Goal: Information Seeking & Learning: Learn about a topic

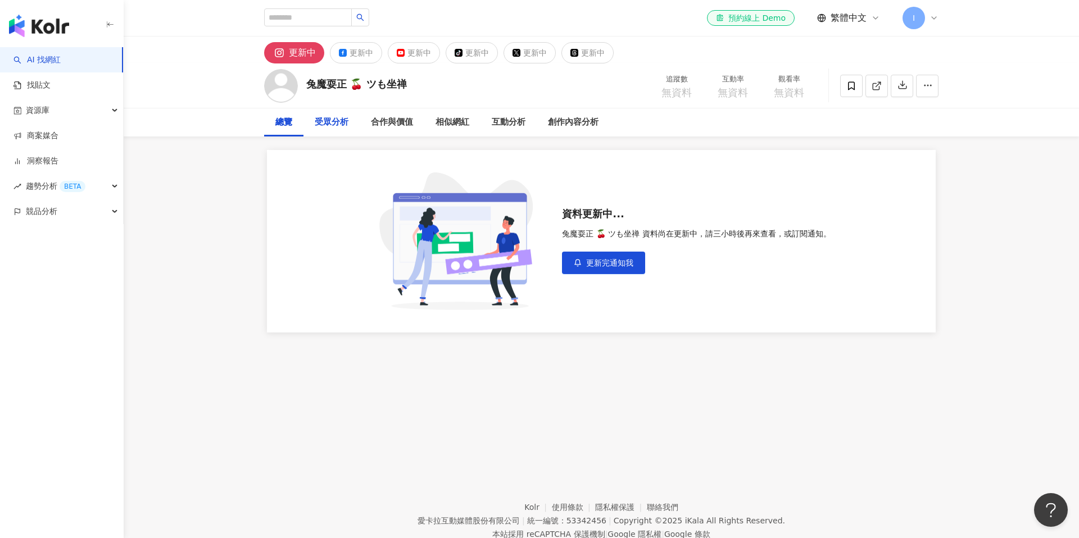
click at [343, 125] on div "受眾分析" at bounding box center [332, 122] width 34 height 13
click at [281, 128] on div "總覽" at bounding box center [283, 122] width 17 height 13
click at [325, 118] on div "受眾分析" at bounding box center [332, 122] width 34 height 13
click at [282, 122] on div "總覽" at bounding box center [283, 122] width 17 height 13
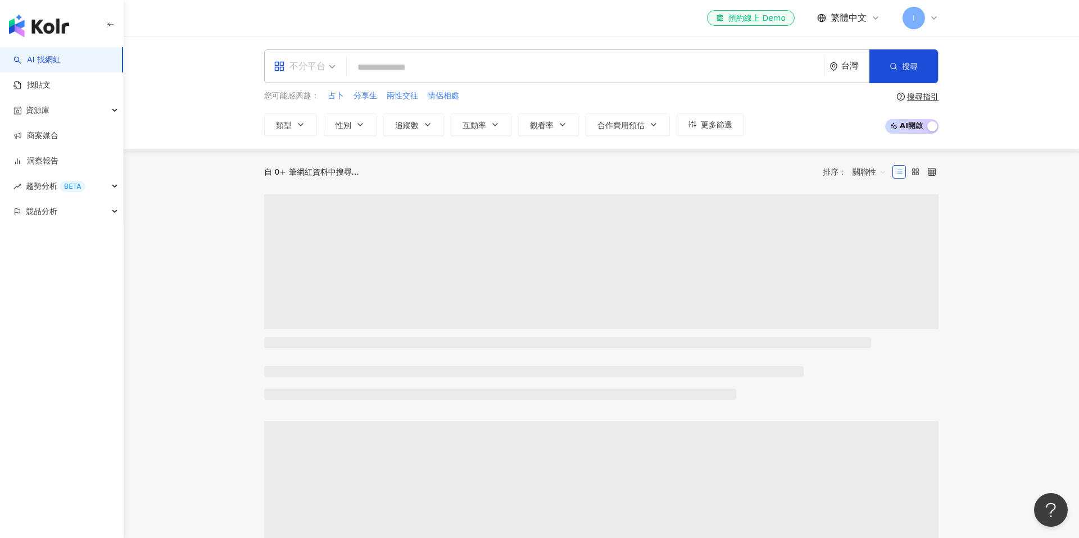
click at [329, 69] on span "不分平台" at bounding box center [305, 66] width 62 height 18
click at [320, 116] on div "Instagram" at bounding box center [307, 118] width 63 height 14
click at [359, 134] on button "性別" at bounding box center [350, 124] width 53 height 22
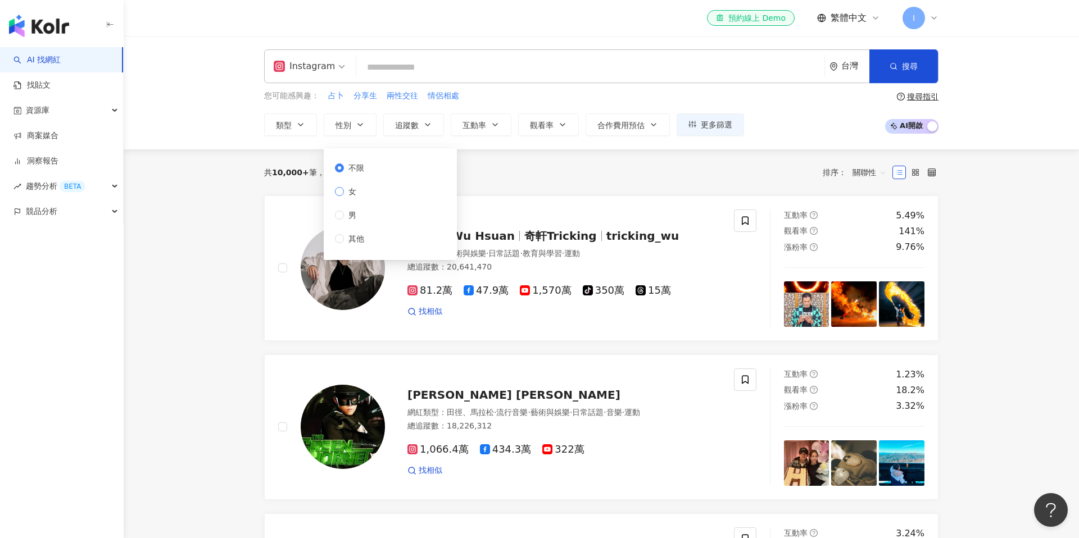
click at [358, 193] on span "女" at bounding box center [352, 191] width 17 height 12
click at [722, 125] on span "更多篩選" at bounding box center [716, 124] width 31 height 9
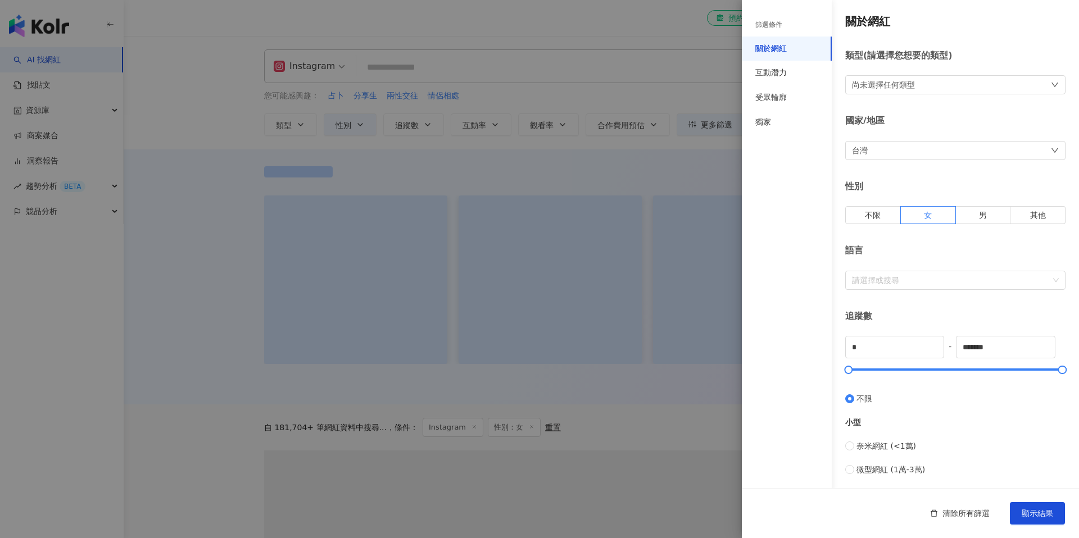
click at [911, 81] on div "尚未選擇任何類型" at bounding box center [883, 85] width 63 height 12
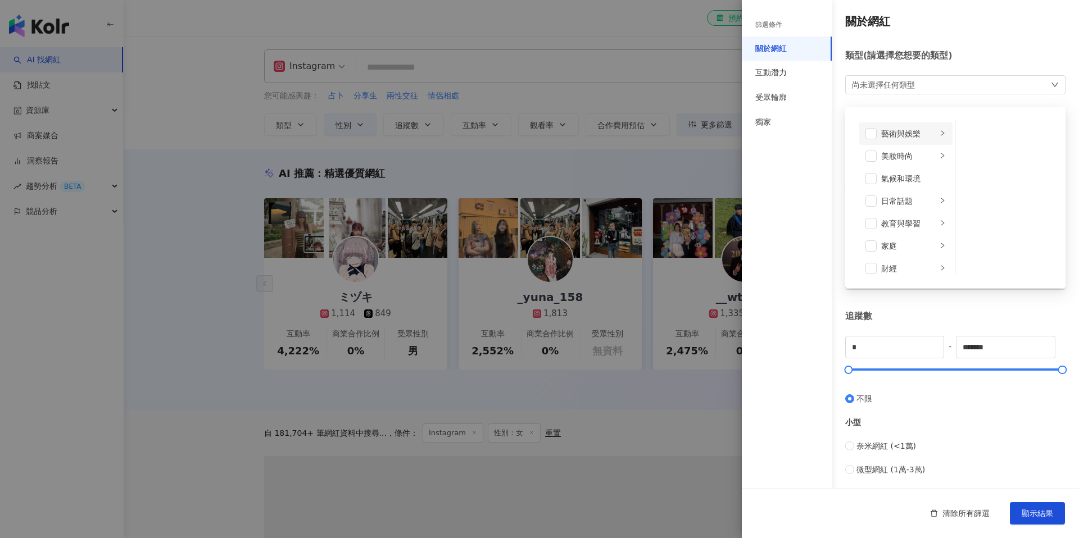
click at [904, 135] on div "藝術與娛樂" at bounding box center [909, 134] width 56 height 12
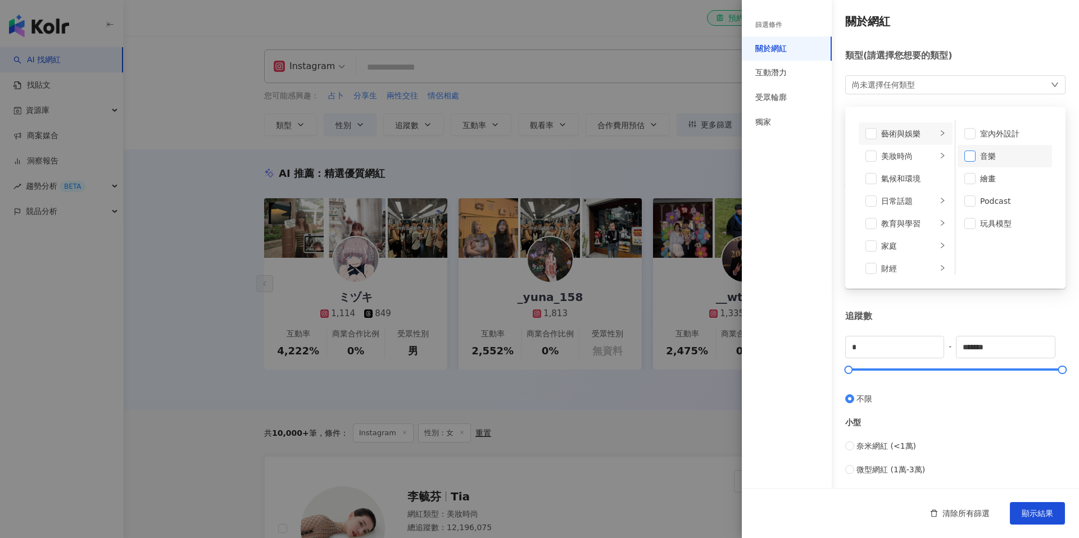
click at [971, 157] on span at bounding box center [969, 156] width 11 height 11
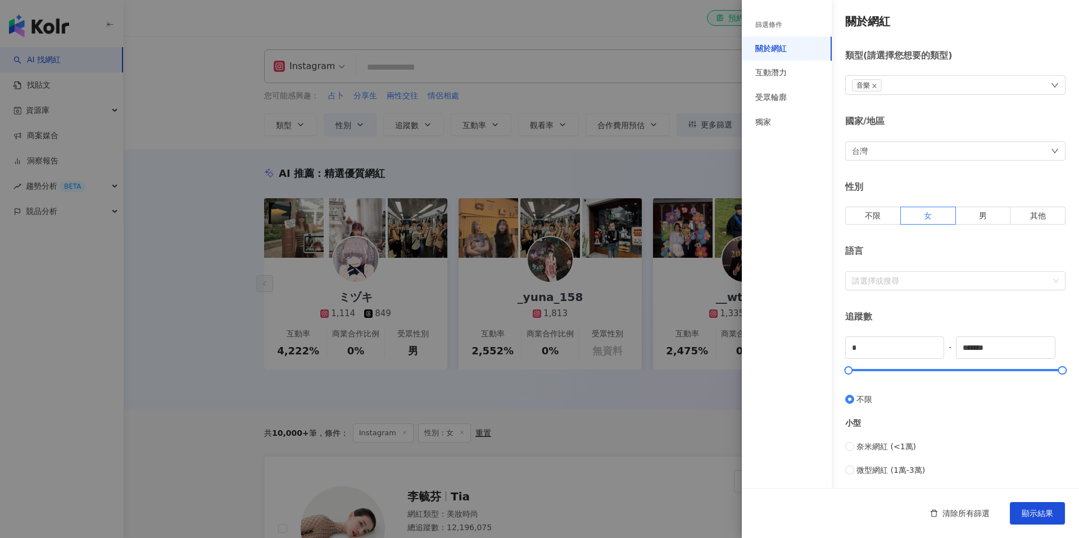
click at [991, 45] on div "關於網紅 類型 ( 請選擇您想要的類型 ) 音樂 藝術與娛樂 美妝時尚 氣候和環境 日常話題 教育與學習 家庭 財經 美食 命理占卜 遊戲 法政社會 生活風格…" at bounding box center [910, 399] width 337 height 799
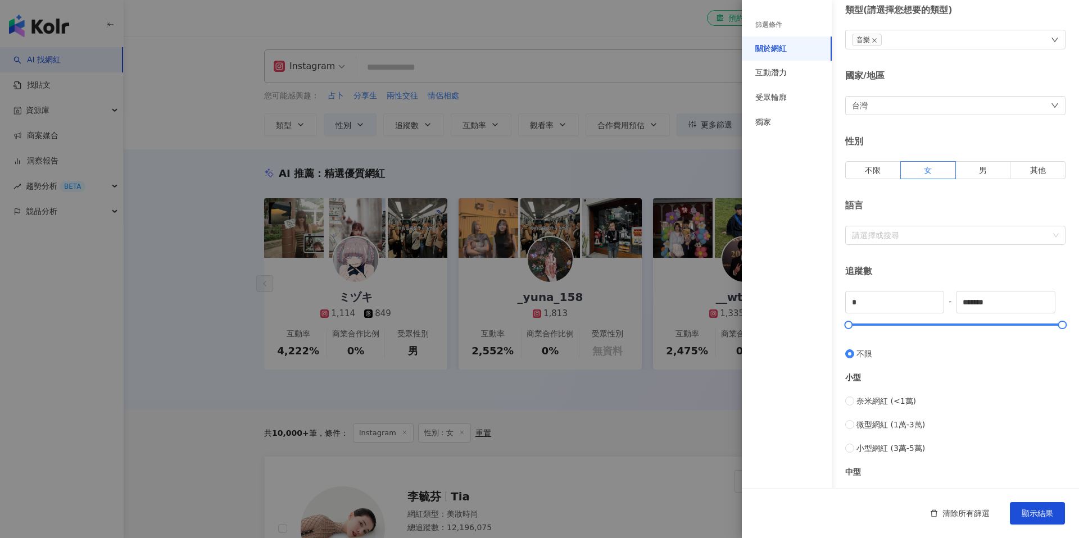
scroll to position [55, 0]
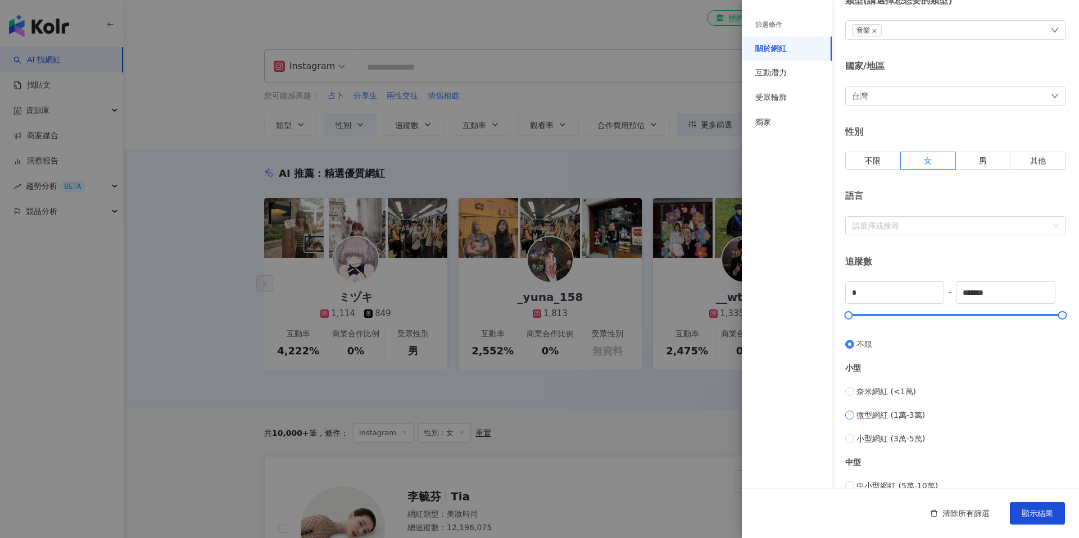
click at [885, 410] on span "微型網紅 (1萬-3萬)" at bounding box center [890, 415] width 69 height 12
type input "*****"
click at [996, 291] on input "*****" at bounding box center [1005, 292] width 98 height 21
type input "******"
click at [974, 251] on div "關於網紅 類型 ( 請選擇您想要的類型 ) 音樂 國家/地區 台灣 性別 不限 女 男 其他 語言 請選擇或搜尋 追蹤數 ***** - ****** 不限 …" at bounding box center [910, 344] width 337 height 799
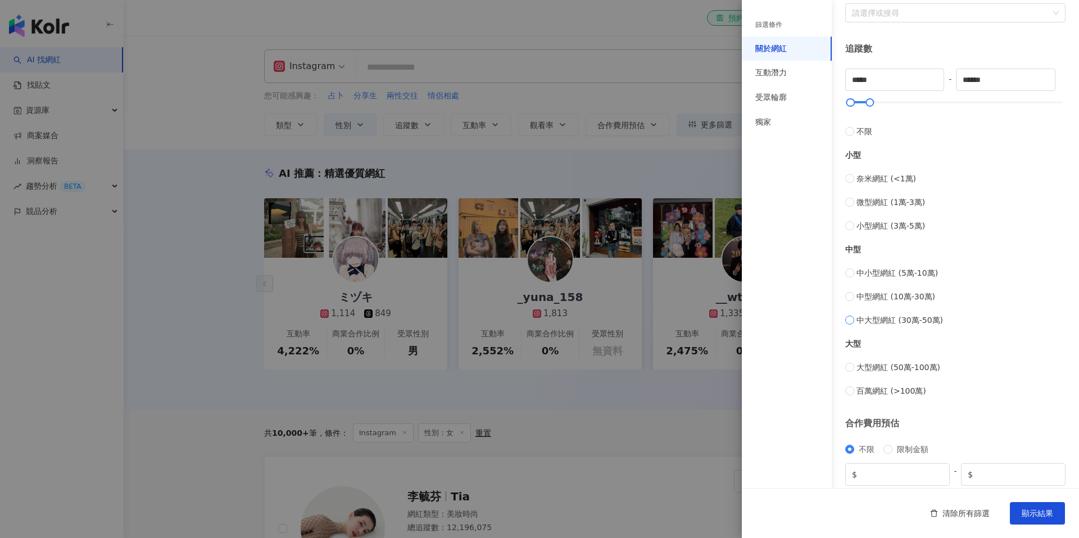
scroll to position [310, 0]
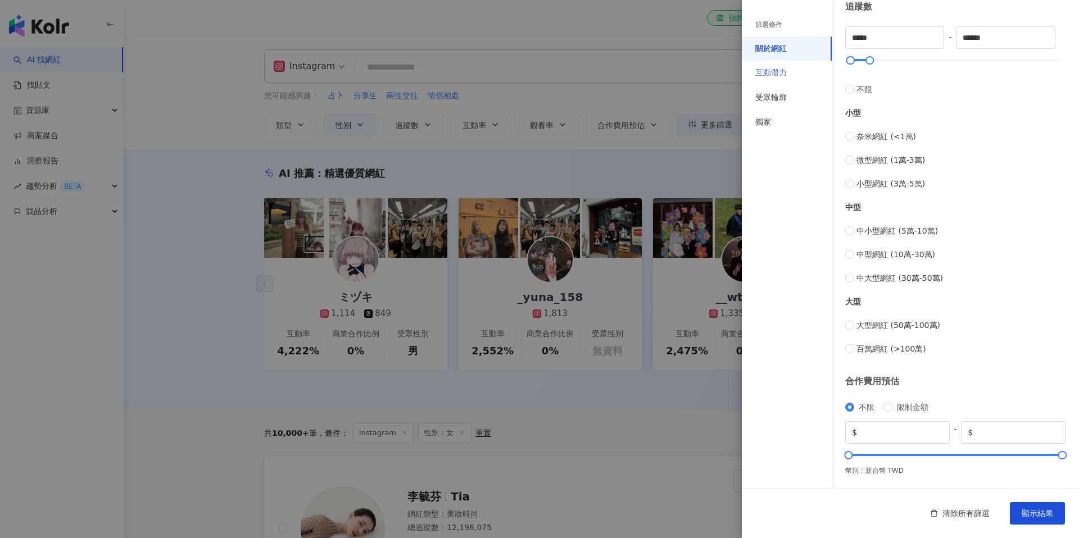
click at [779, 65] on div "互動潛力" at bounding box center [787, 73] width 90 height 25
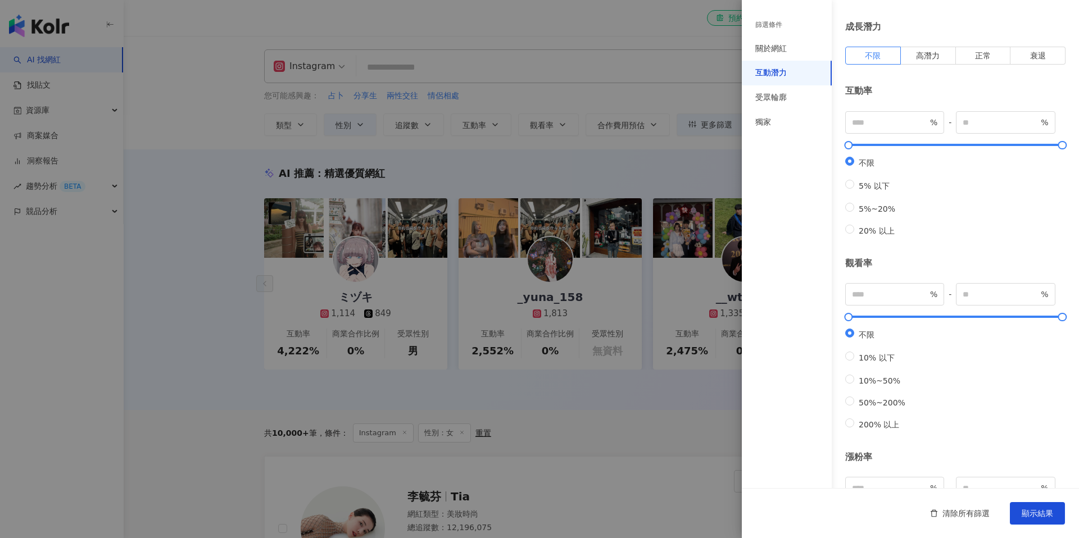
scroll to position [0, 0]
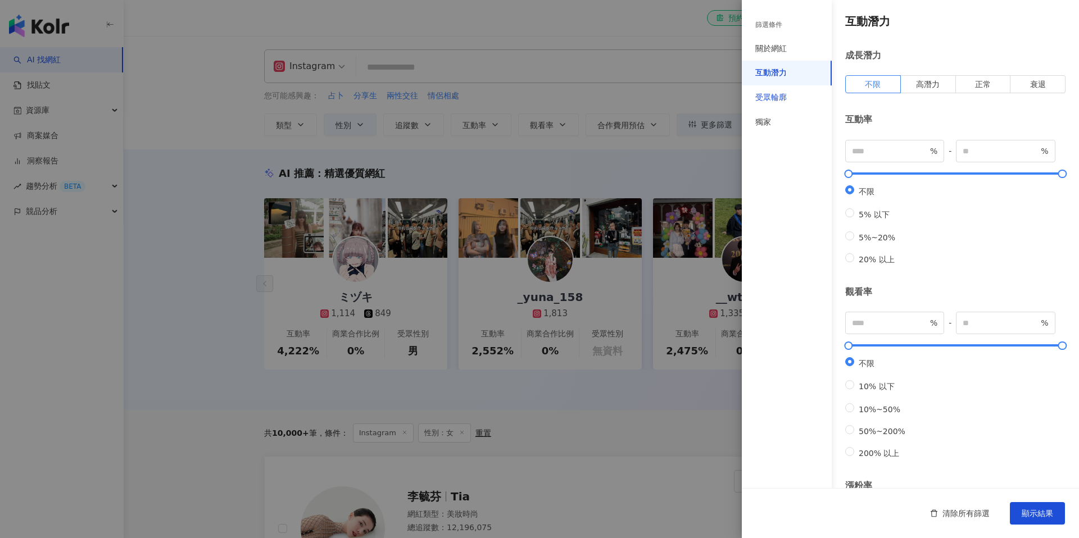
click at [783, 97] on div "受眾輪廓" at bounding box center [770, 97] width 31 height 11
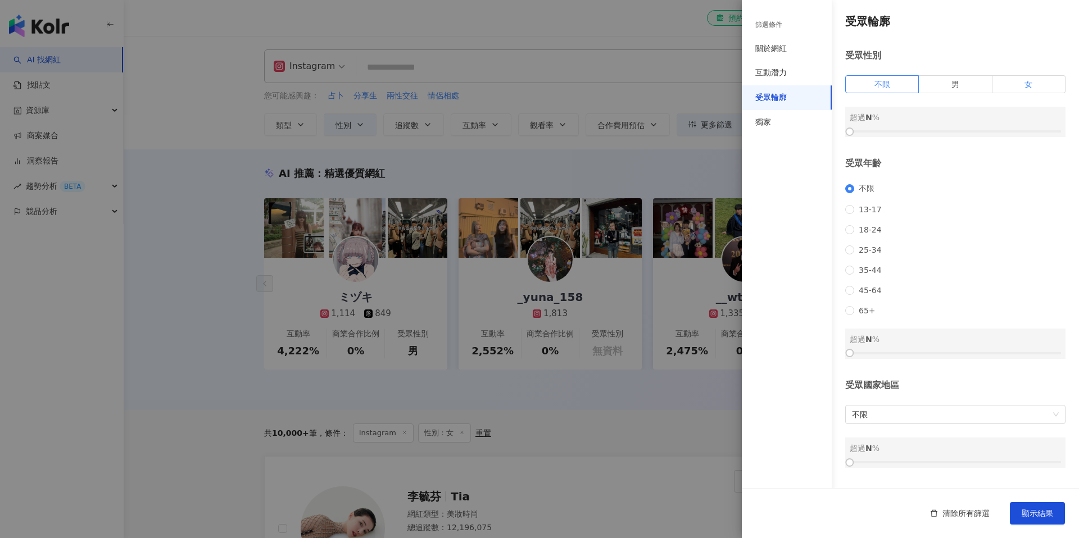
click at [1030, 89] on label "女" at bounding box center [1028, 84] width 73 height 18
drag, startPoint x: 852, startPoint y: 130, endPoint x: 979, endPoint y: 134, distance: 126.5
click at [979, 134] on div at bounding box center [976, 132] width 6 height 6
click at [1033, 522] on button "顯示結果" at bounding box center [1037, 513] width 55 height 22
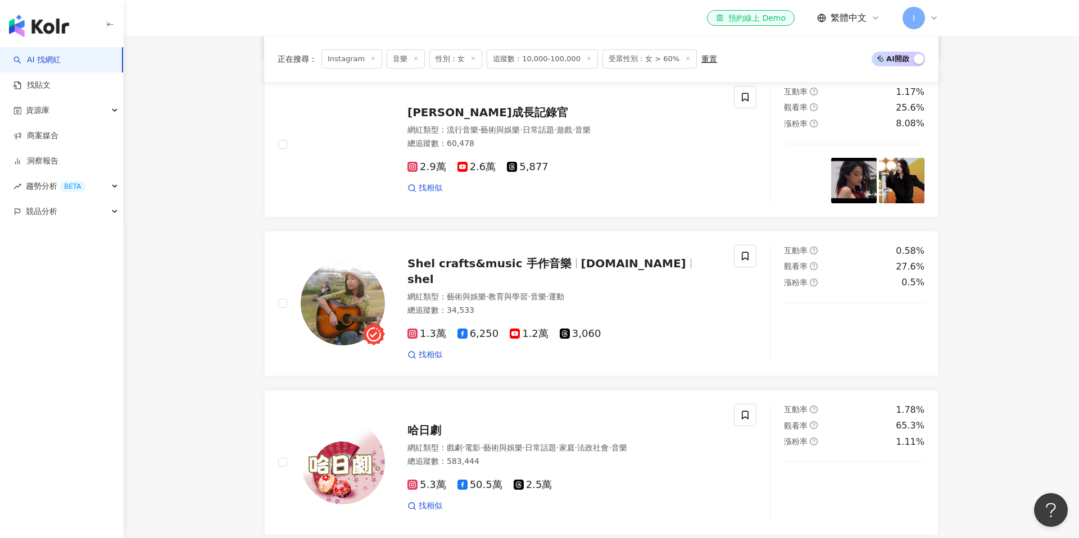
scroll to position [1808, 0]
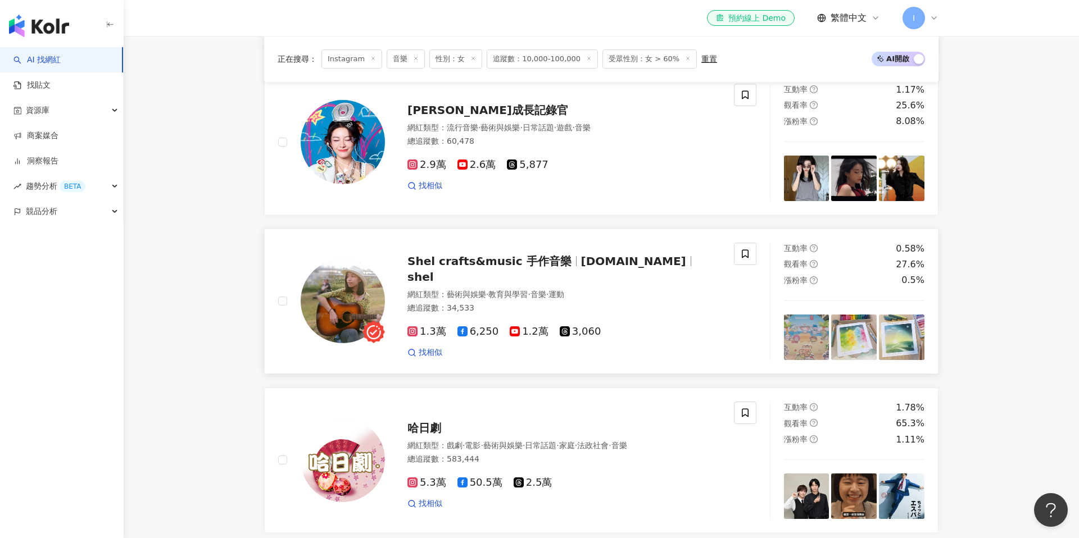
click at [621, 256] on span "shel.crafts.music" at bounding box center [633, 260] width 105 height 13
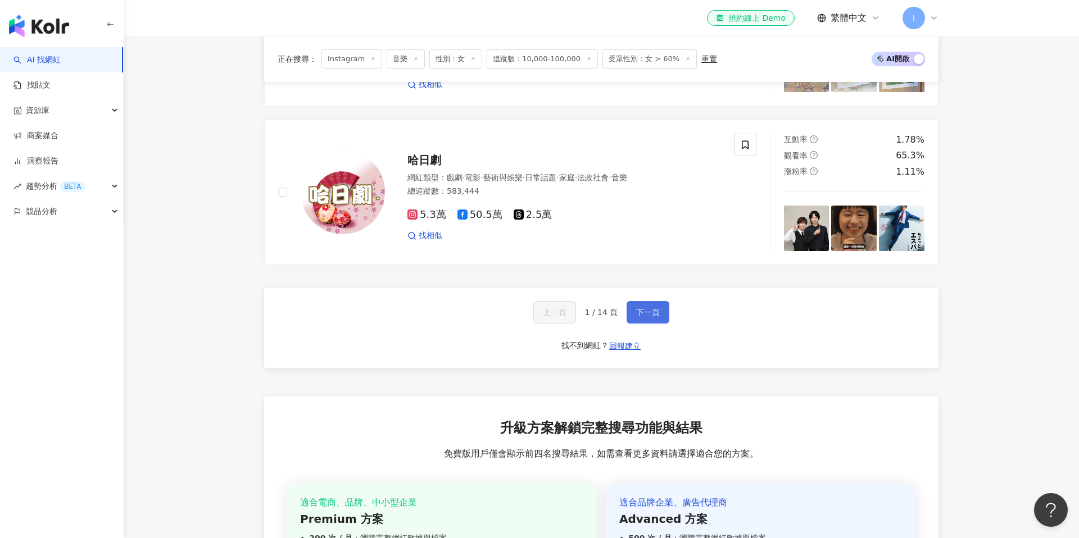
click at [647, 308] on span "下一頁" at bounding box center [648, 312] width 24 height 9
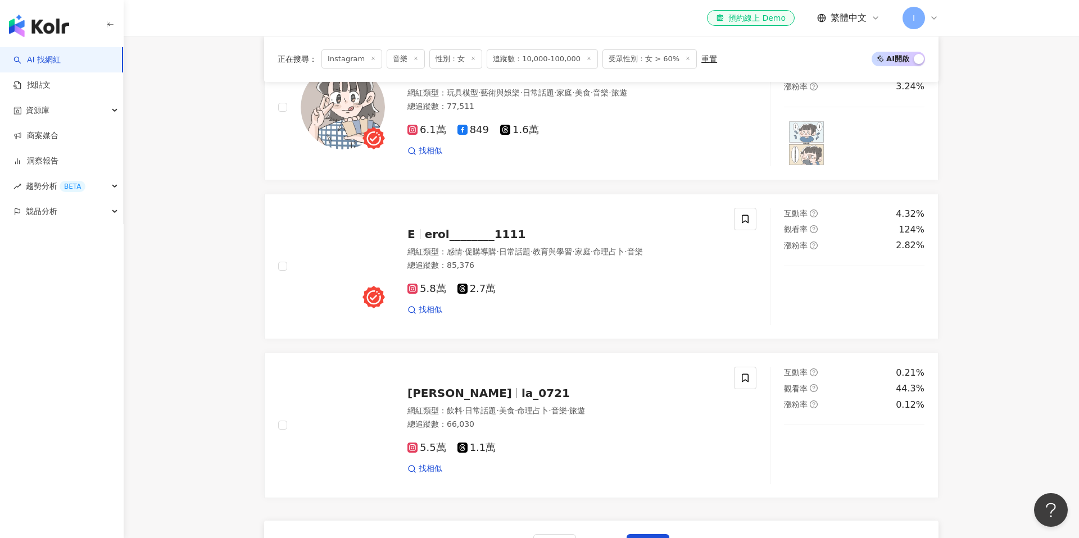
scroll to position [1861, 0]
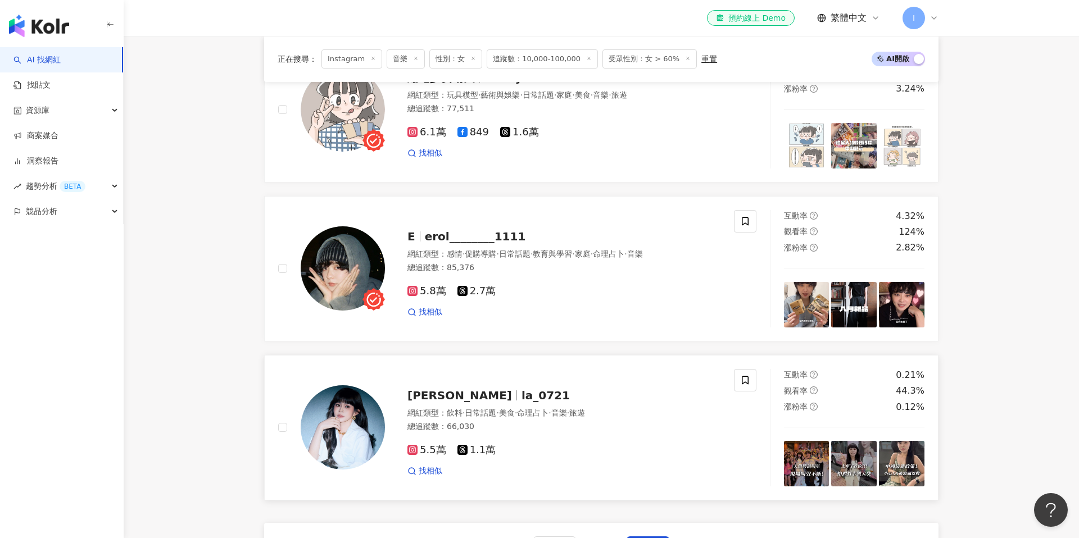
click at [433, 392] on span "楊欣宜" at bounding box center [459, 395] width 104 height 13
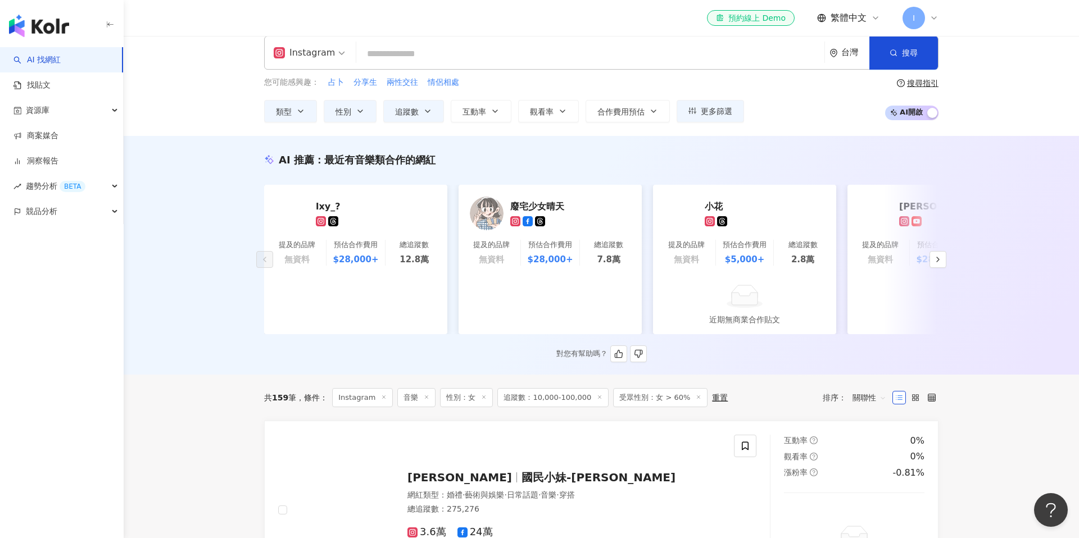
scroll to position [0, 0]
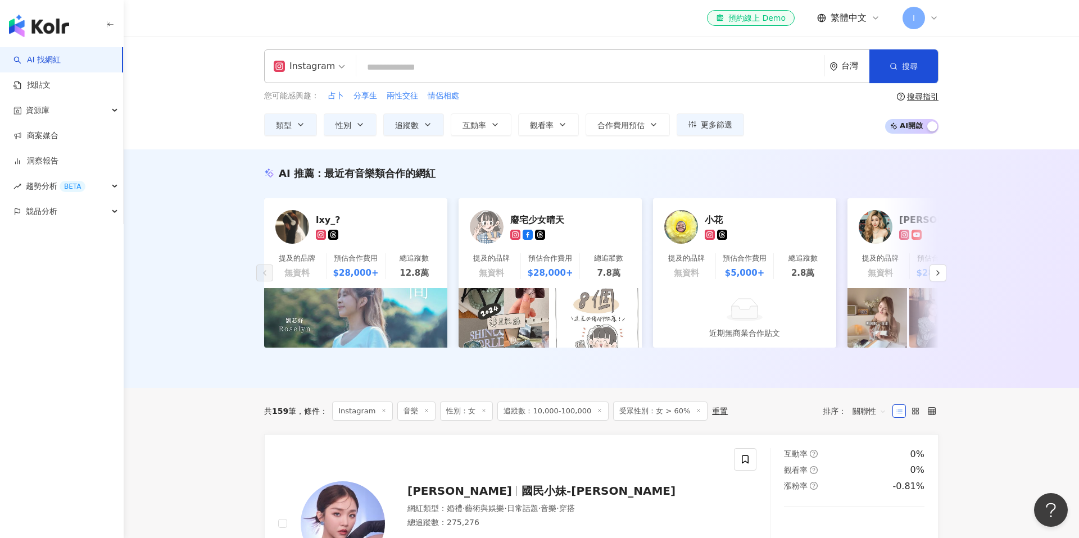
click at [426, 67] on input "search" at bounding box center [590, 67] width 459 height 21
type input "*"
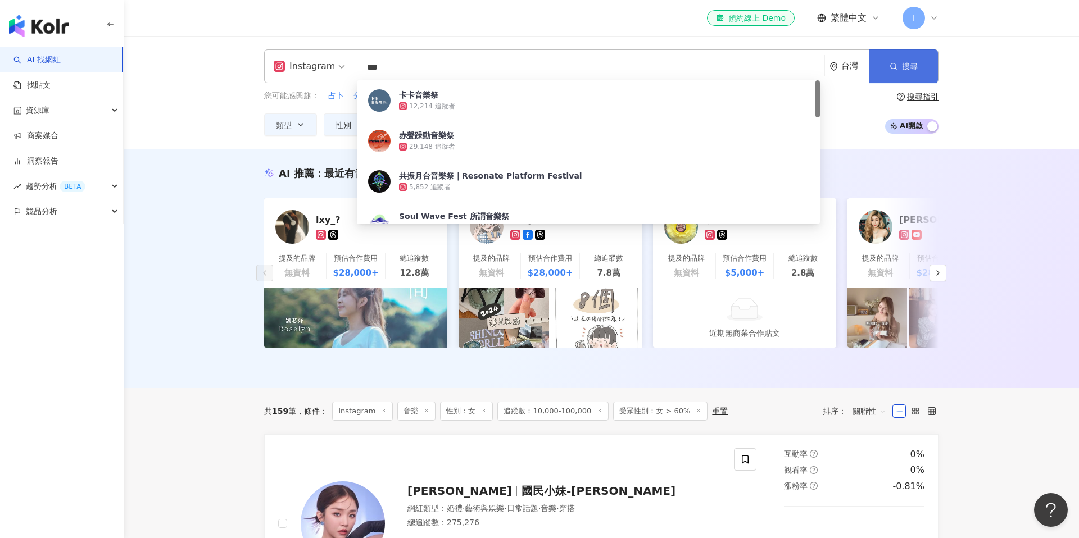
type input "***"
click at [908, 66] on span "搜尋" at bounding box center [910, 66] width 16 height 9
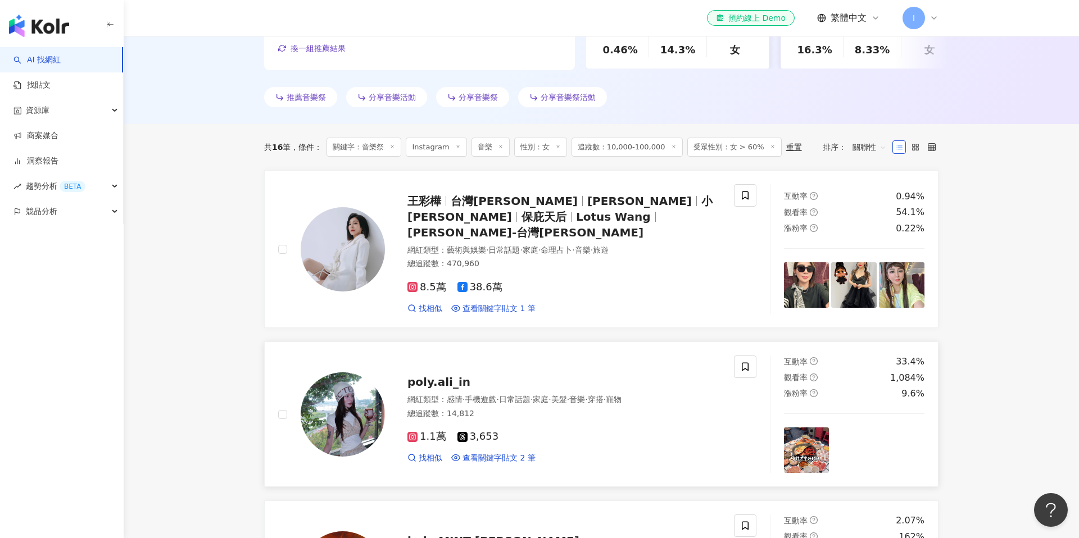
scroll to position [310, 0]
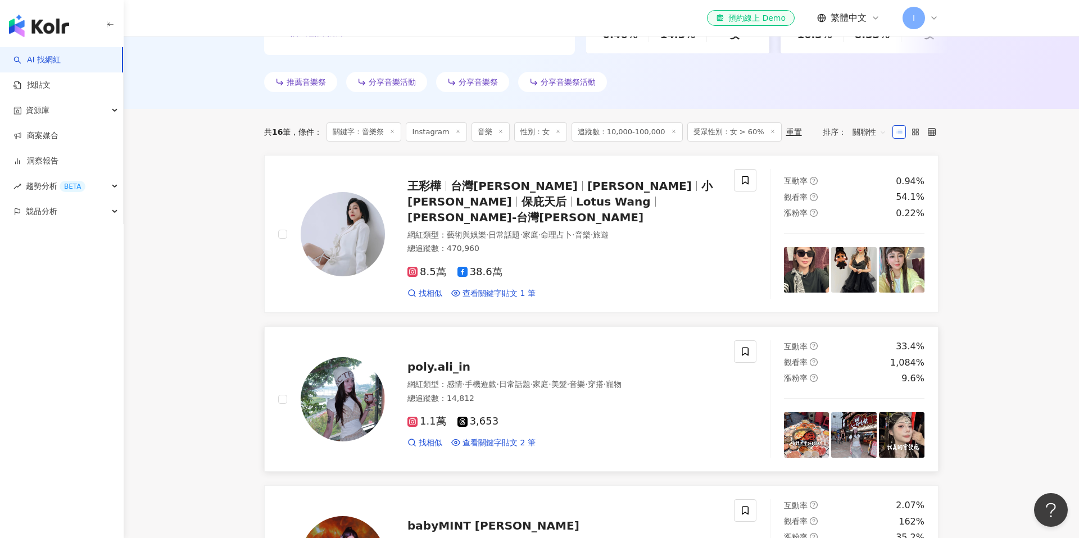
click at [434, 360] on span "poly.ali_in" at bounding box center [438, 366] width 63 height 13
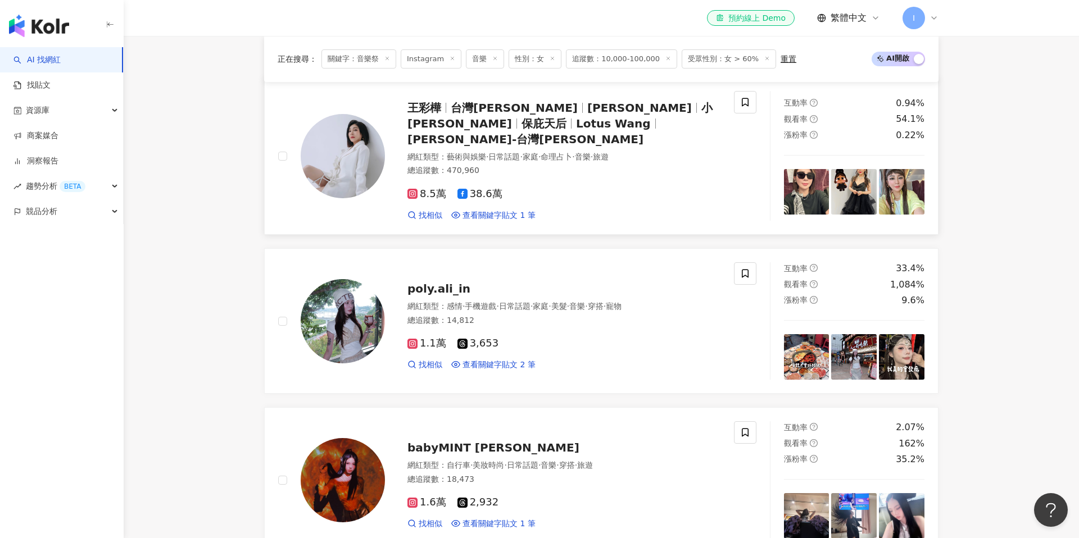
scroll to position [492, 0]
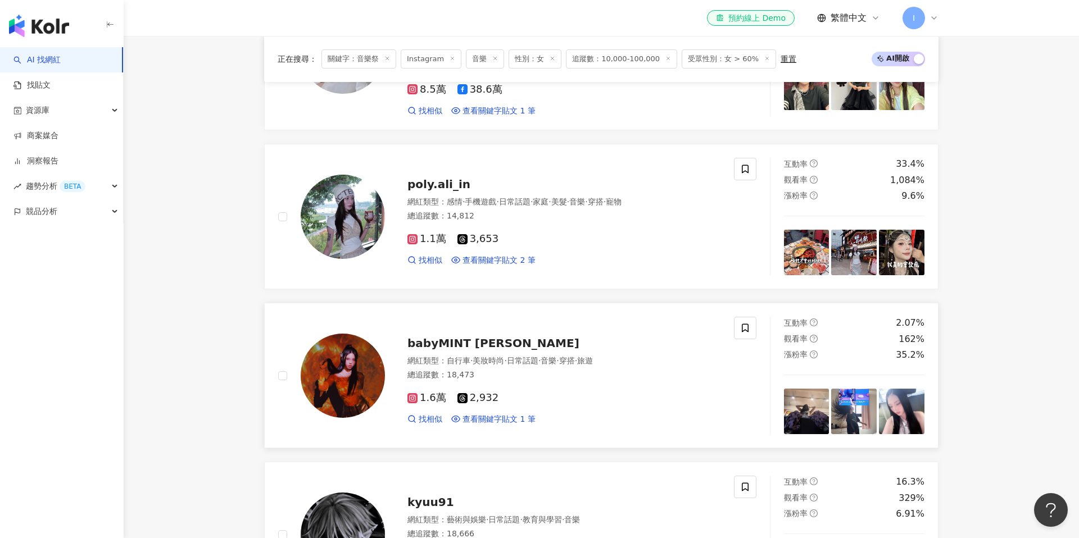
click at [504, 337] on span "babyMINT Vikky 韋喬薺" at bounding box center [493, 343] width 172 height 13
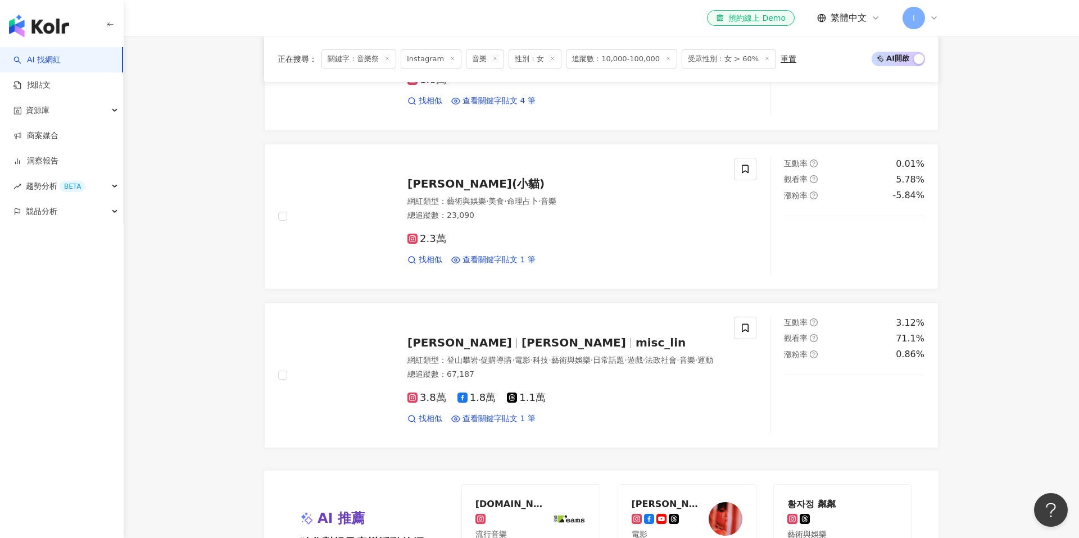
scroll to position [1989, 0]
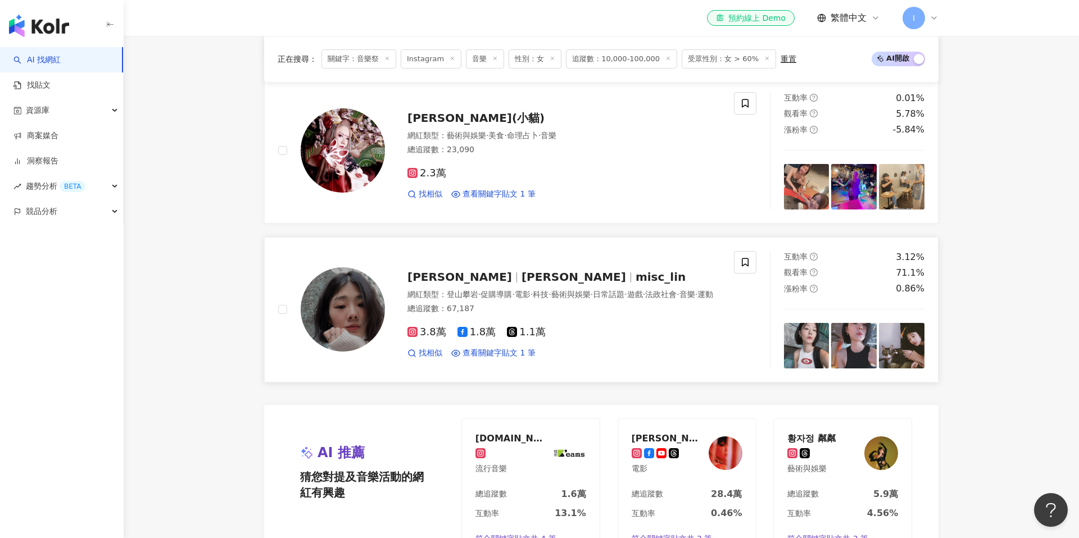
click at [521, 270] on span "林佳齡" at bounding box center [578, 276] width 114 height 13
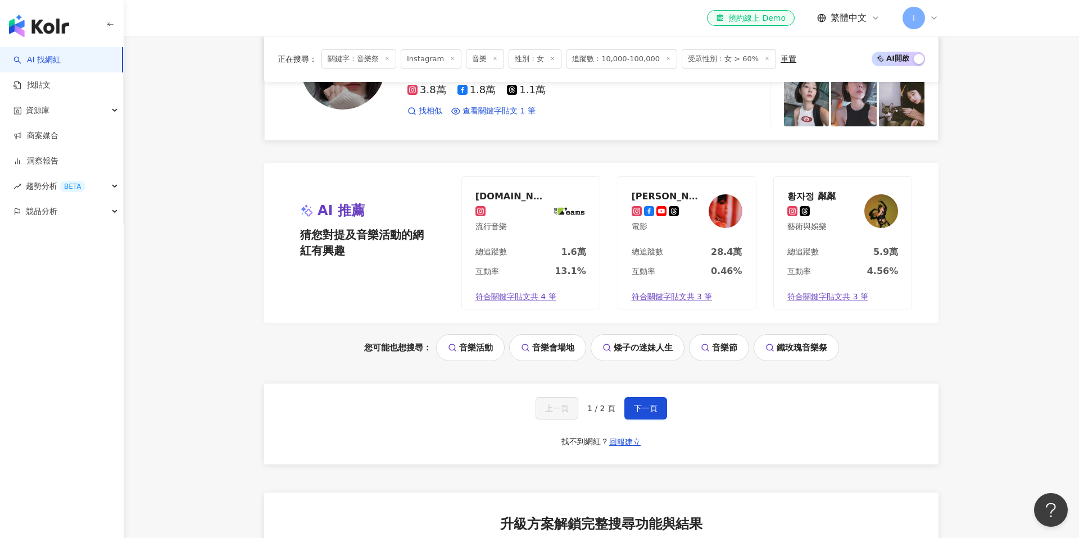
scroll to position [2234, 0]
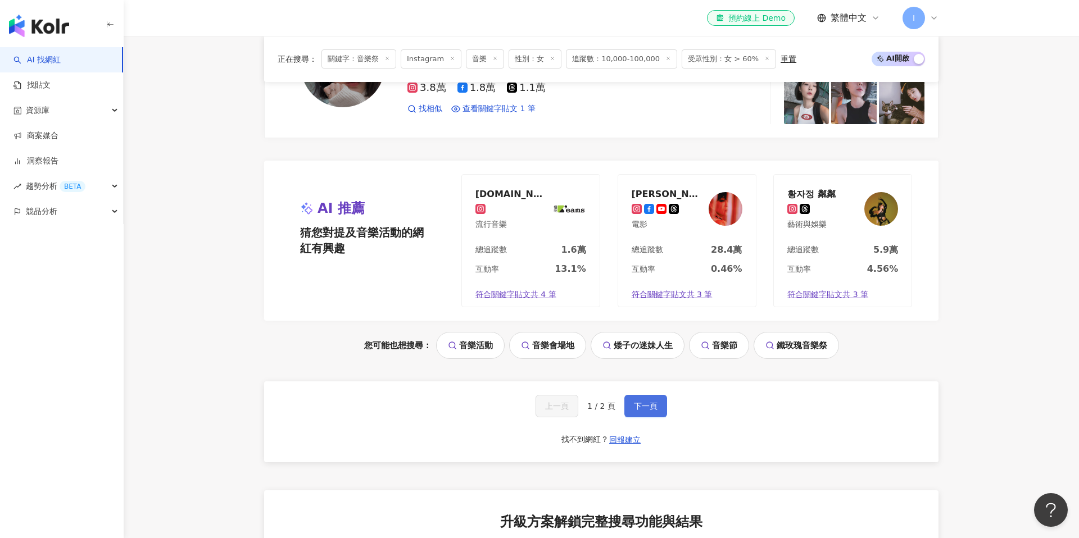
click at [646, 400] on button "下一頁" at bounding box center [645, 406] width 43 height 22
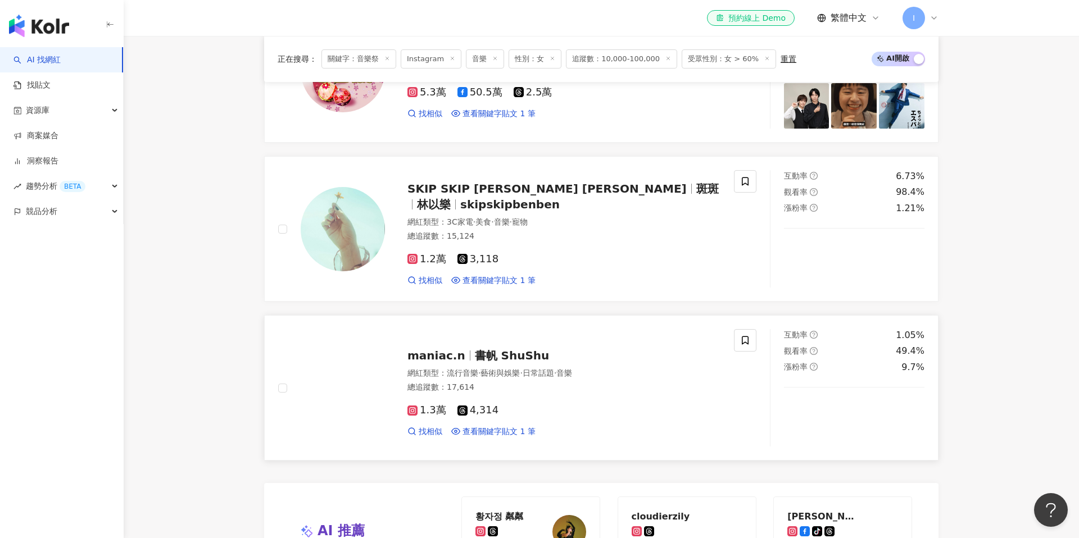
scroll to position [754, 0]
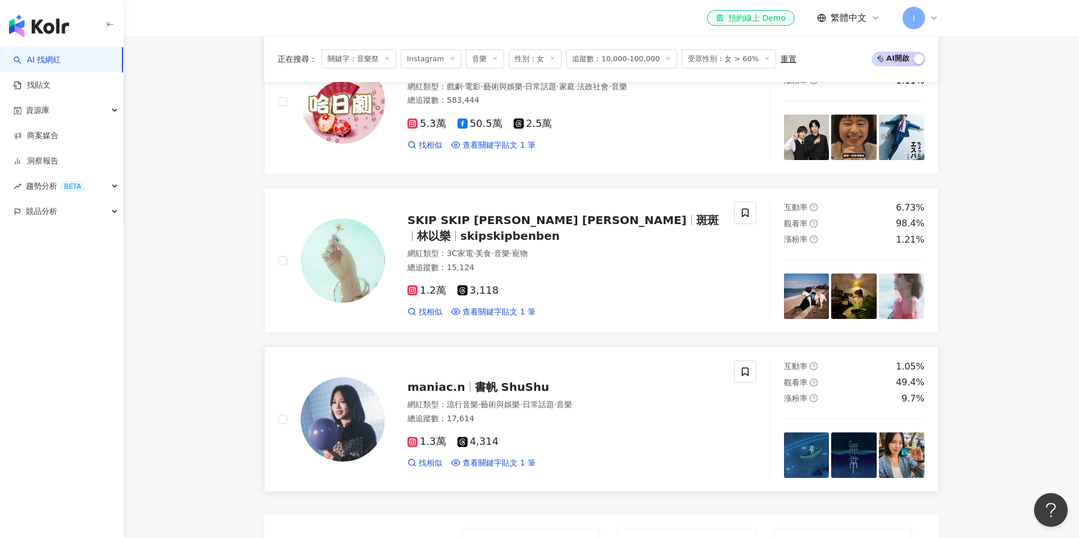
click at [512, 385] on span "書帆 ShuShu" at bounding box center [512, 386] width 75 height 13
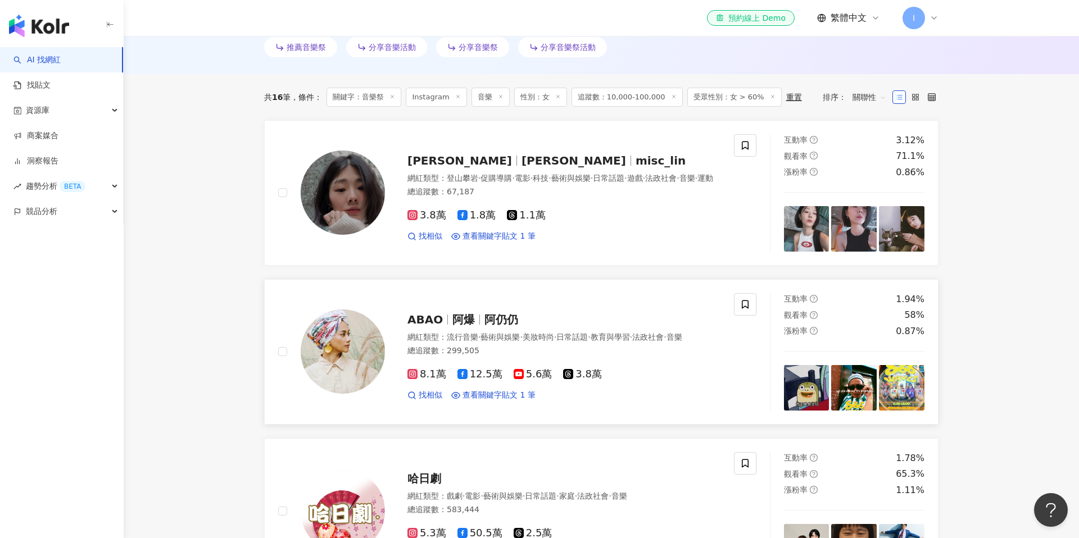
scroll to position [337, 0]
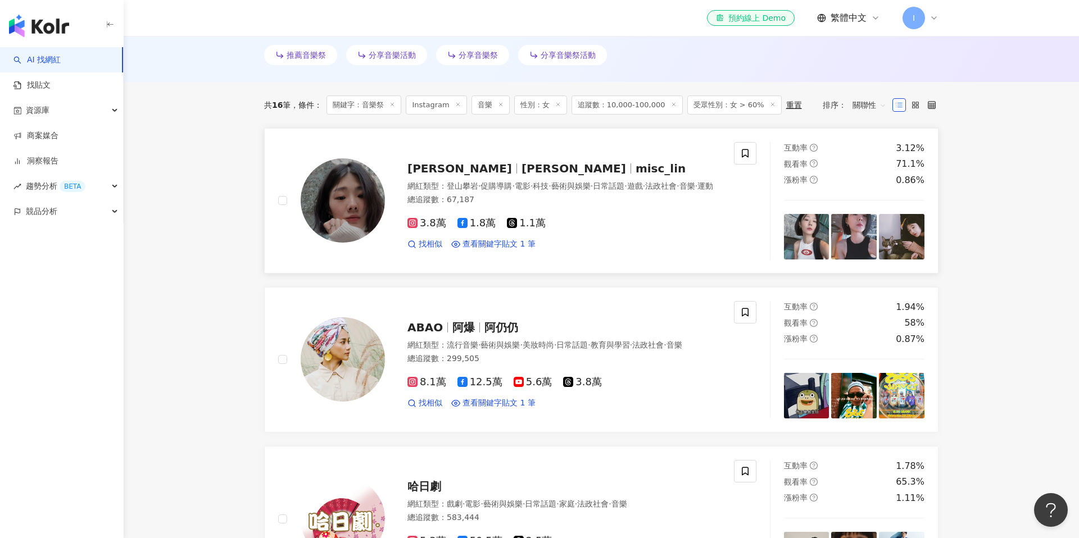
click at [635, 162] on span "misc_lin" at bounding box center [660, 168] width 50 height 13
click at [478, 330] on span "阿爆" at bounding box center [468, 327] width 32 height 13
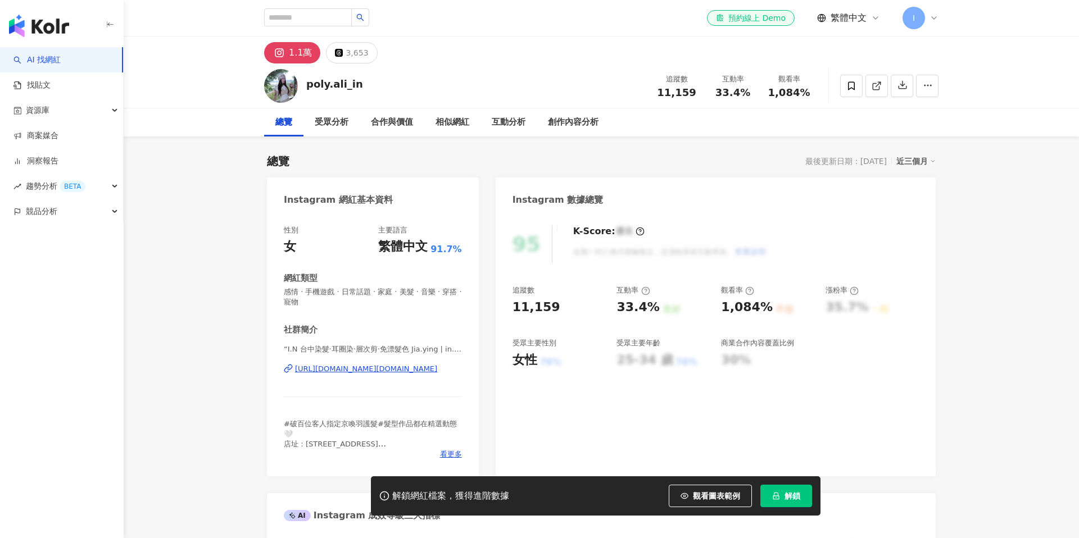
click at [392, 365] on div "https://www.instagram.com/in.round2/" at bounding box center [366, 369] width 142 height 10
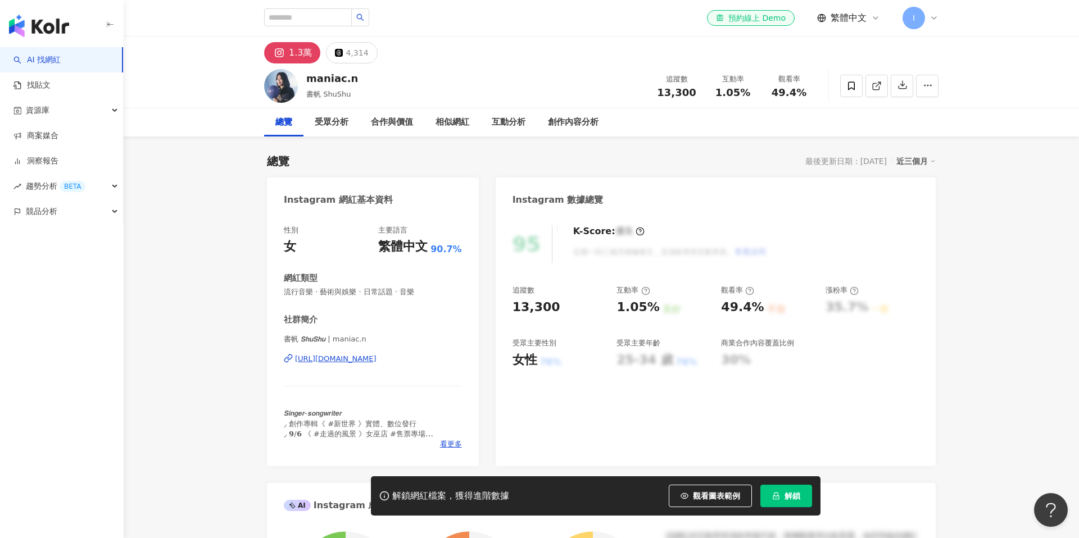
click at [375, 357] on div "https://www.instagram.com/maniac.n/" at bounding box center [335, 359] width 81 height 10
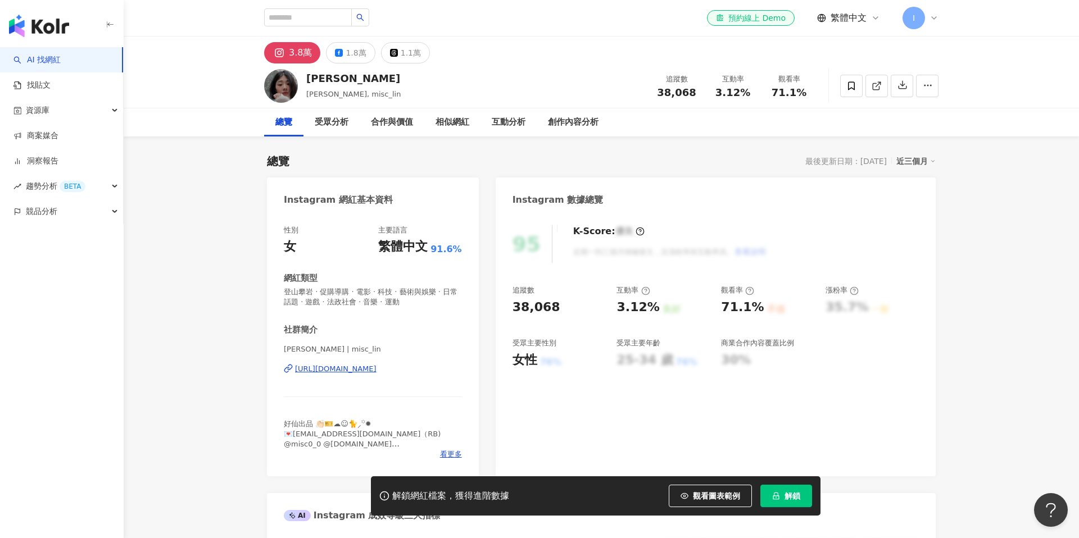
click at [363, 365] on div "[URL][DOMAIN_NAME]" at bounding box center [335, 369] width 81 height 10
